Goal: Task Accomplishment & Management: Manage account settings

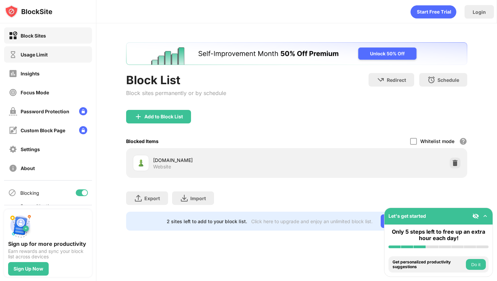
click at [51, 58] on div "Usage Limit" at bounding box center [48, 54] width 88 height 16
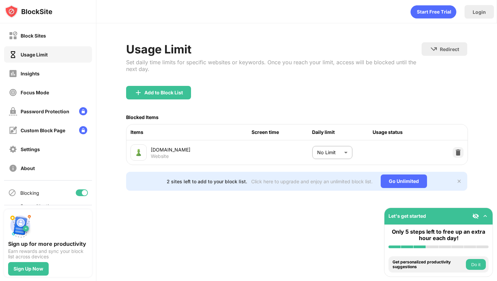
click at [316, 151] on body "Block Sites Usage Limit Insights Focus Mode Password Protection Custom Block Pa…" at bounding box center [248, 140] width 497 height 281
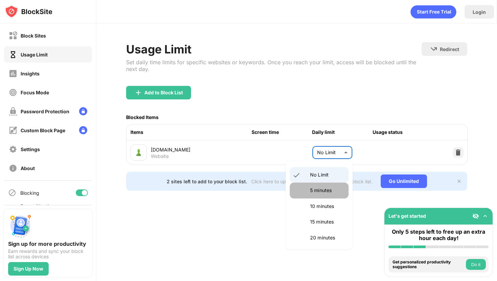
click at [325, 194] on li "5 minutes" at bounding box center [319, 191] width 59 height 16
type input "*"
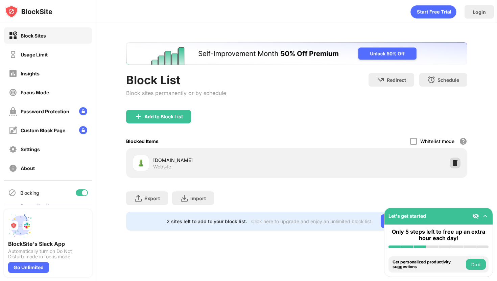
click at [457, 166] on div at bounding box center [455, 163] width 11 height 11
